Goal: Transaction & Acquisition: Purchase product/service

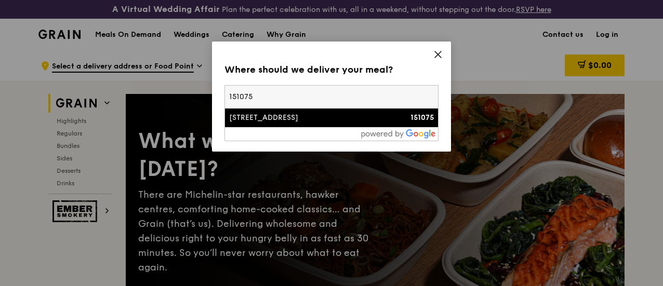
type input "151075"
click at [392, 114] on div "151075" at bounding box center [408, 118] width 51 height 10
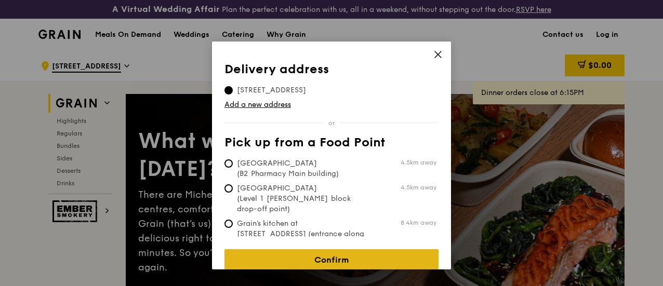
click at [348, 255] on link "Confirm" at bounding box center [331, 260] width 214 height 22
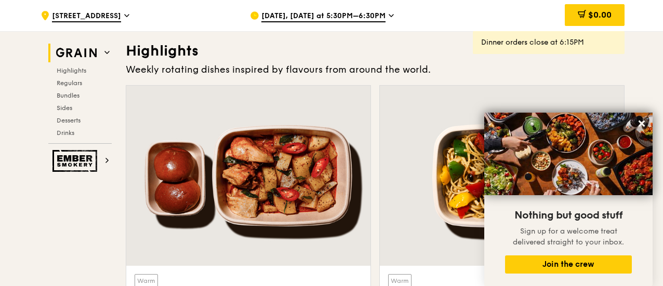
scroll to position [467, 0]
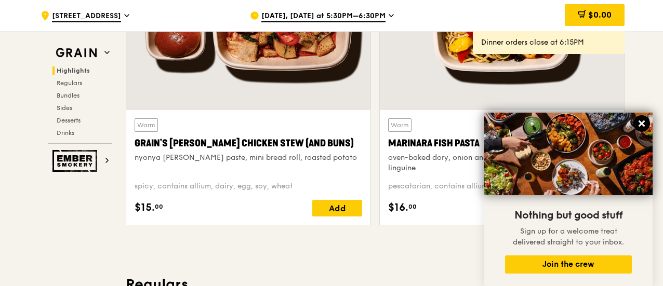
click at [637, 120] on icon at bounding box center [641, 123] width 9 height 9
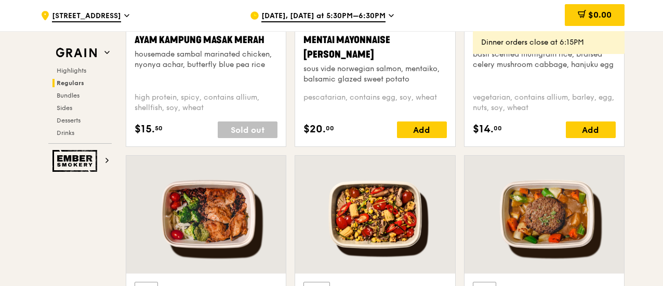
scroll to position [935, 0]
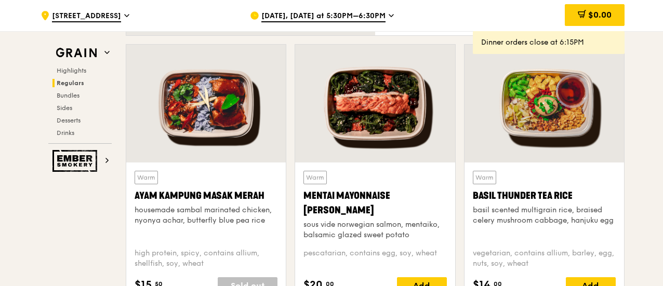
click at [231, 125] on div at bounding box center [205, 104] width 159 height 118
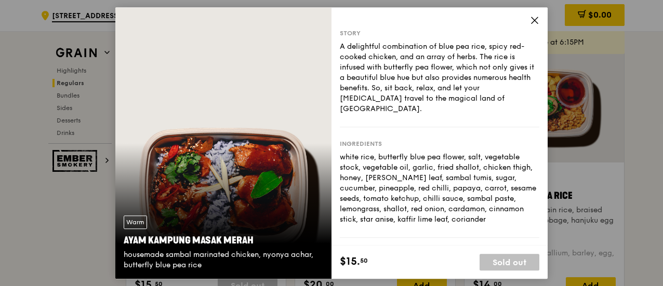
scroll to position [136, 0]
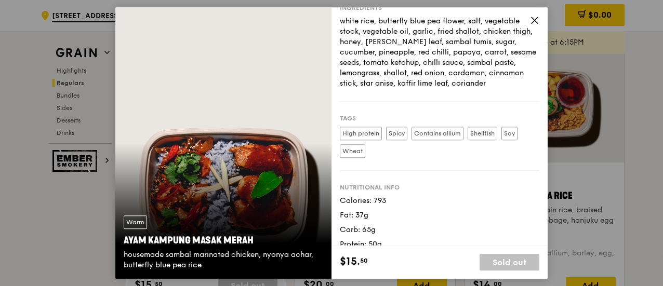
click at [532, 22] on icon at bounding box center [534, 20] width 6 height 6
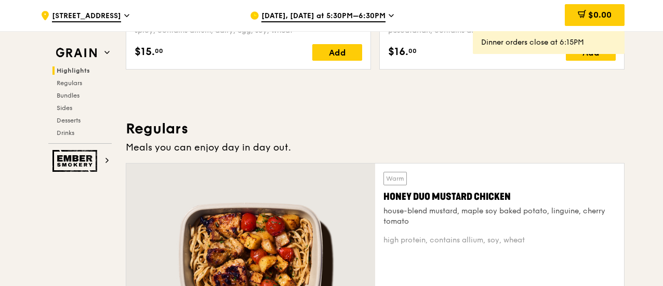
scroll to position [779, 0]
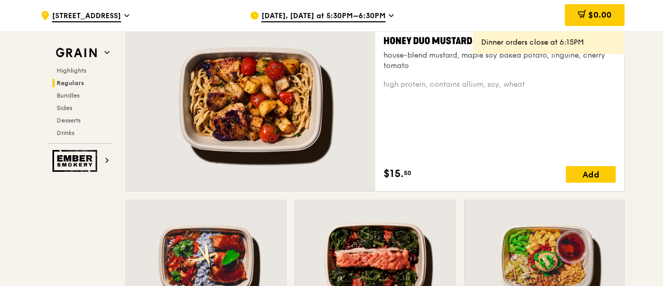
click at [243, 108] on div at bounding box center [250, 99] width 249 height 183
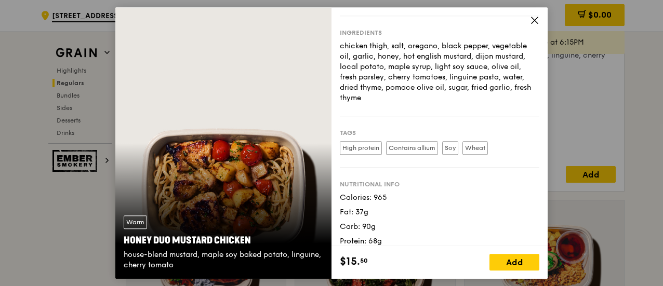
scroll to position [109, 0]
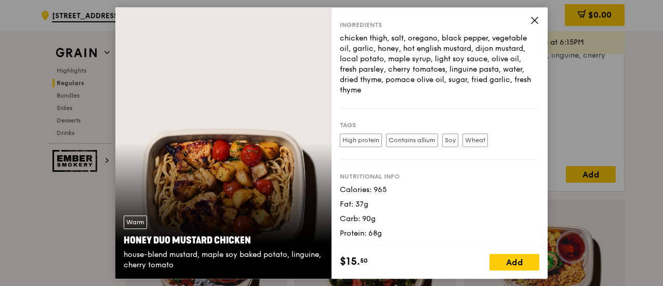
click at [532, 18] on icon at bounding box center [534, 20] width 9 height 9
